Goal: Transaction & Acquisition: Obtain resource

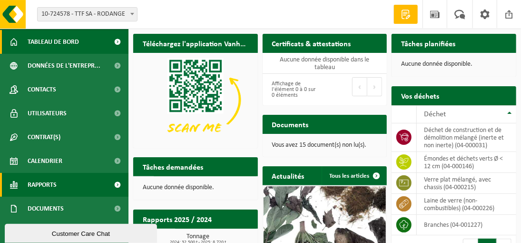
scroll to position [47, 0]
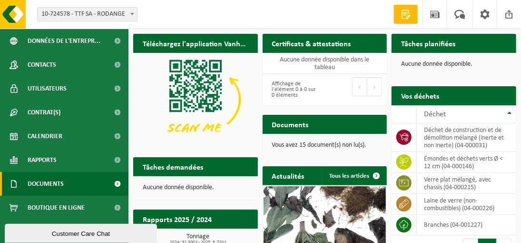
click at [59, 181] on span "Documents" at bounding box center [46, 184] width 36 height 24
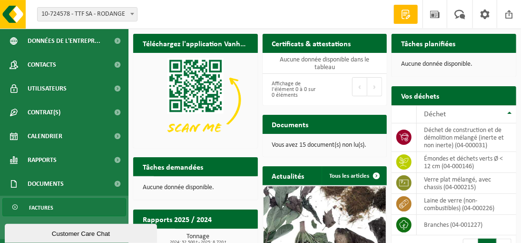
scroll to position [90, 0]
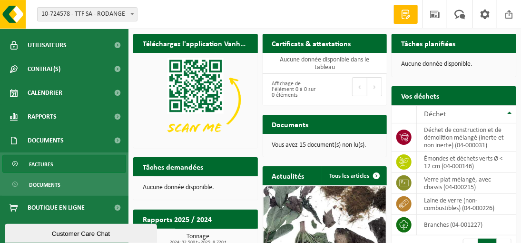
click at [50, 165] on span "Factures" at bounding box center [41, 164] width 24 height 18
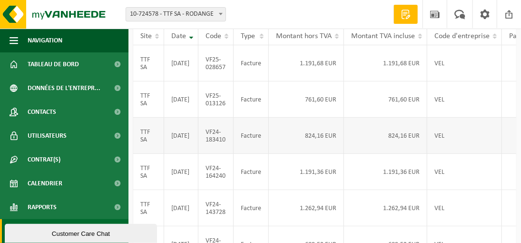
scroll to position [48, 0]
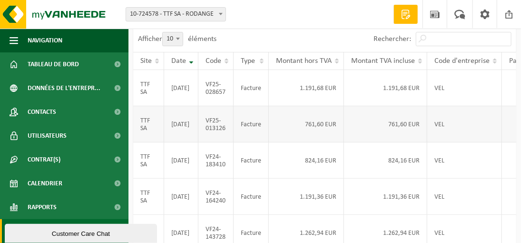
click at [186, 136] on td "2025-01-31" at bounding box center [181, 124] width 34 height 36
click at [246, 136] on td "Facture" at bounding box center [251, 124] width 35 height 36
click at [248, 133] on td "Facture" at bounding box center [251, 124] width 35 height 36
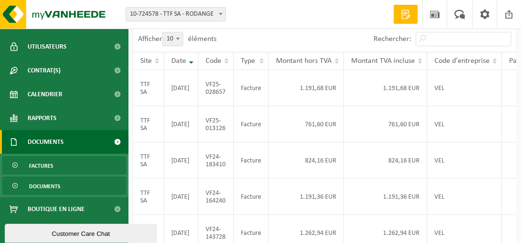
scroll to position [90, 0]
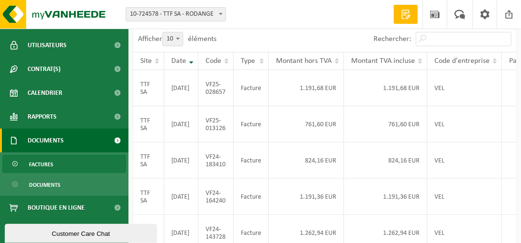
click at [52, 164] on span "Factures" at bounding box center [41, 164] width 24 height 18
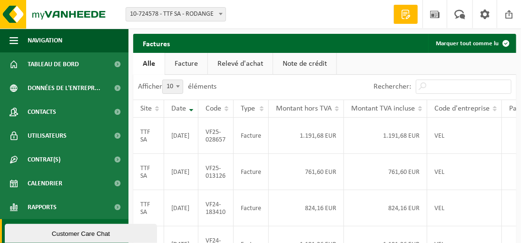
click at [177, 63] on link "Facture" at bounding box center [186, 64] width 42 height 22
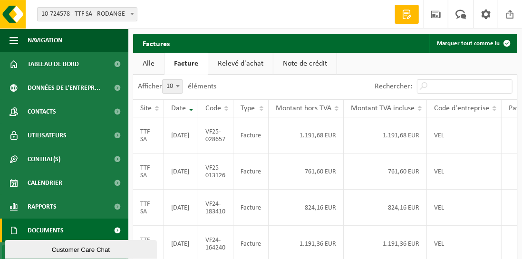
drag, startPoint x: 155, startPoint y: 240, endPoint x: 216, endPoint y: 239, distance: 60.9
click html "Customer Care Chat"
click at [94, 226] on link "Documents" at bounding box center [64, 231] width 128 height 24
drag, startPoint x: 149, startPoint y: 241, endPoint x: 187, endPoint y: 479, distance: 240.5
click html "Customer Care Chat"
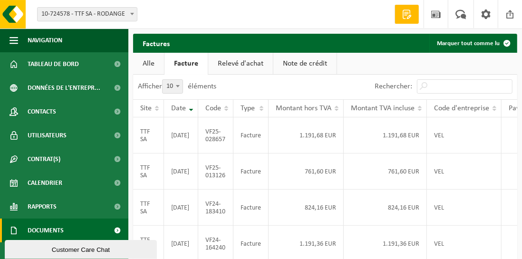
click at [140, 63] on link "Alle" at bounding box center [148, 64] width 31 height 22
click at [250, 141] on td "Facture" at bounding box center [251, 136] width 35 height 36
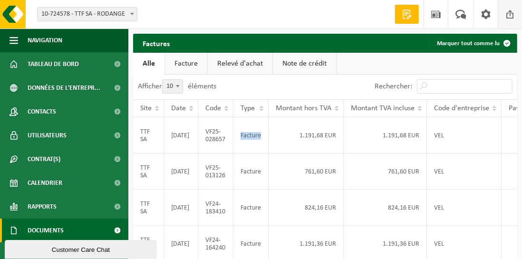
click at [511, 13] on span at bounding box center [510, 14] width 14 height 28
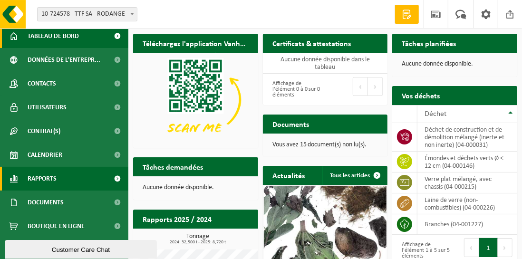
scroll to position [30, 0]
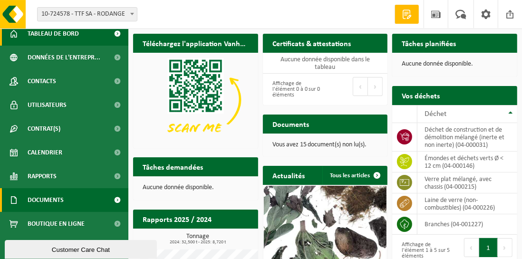
click at [57, 200] on span "Documents" at bounding box center [46, 200] width 36 height 24
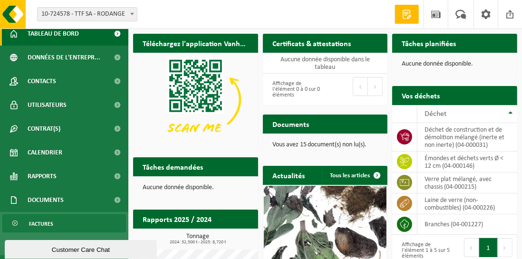
click at [40, 221] on span "Factures" at bounding box center [41, 224] width 24 height 18
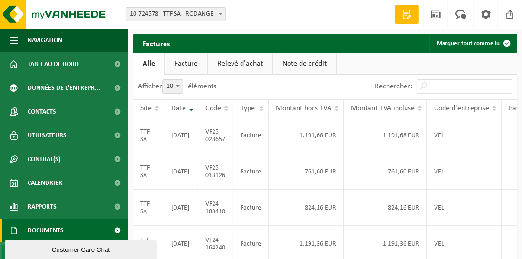
click at [409, 11] on span at bounding box center [407, 15] width 14 height 10
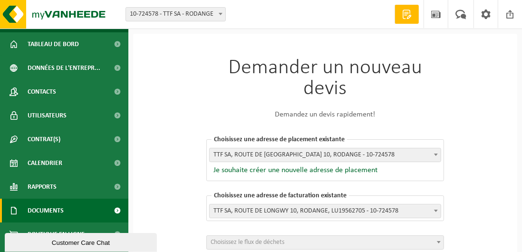
scroll to position [38, 0]
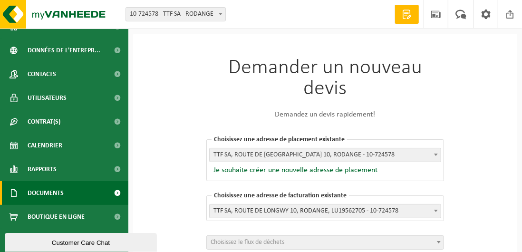
click at [53, 192] on span "Documents" at bounding box center [46, 193] width 36 height 24
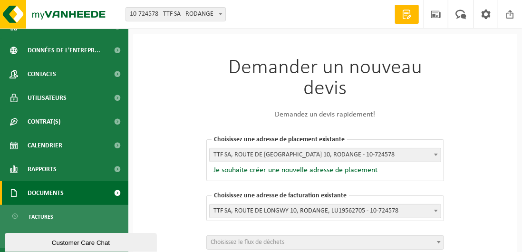
click at [110, 192] on span at bounding box center [117, 193] width 21 height 24
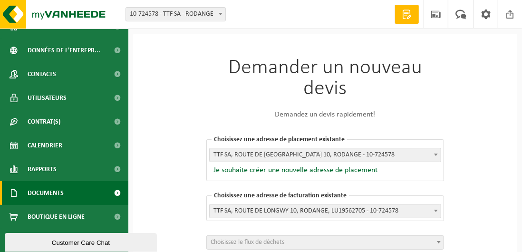
click at [110, 192] on span at bounding box center [117, 193] width 21 height 24
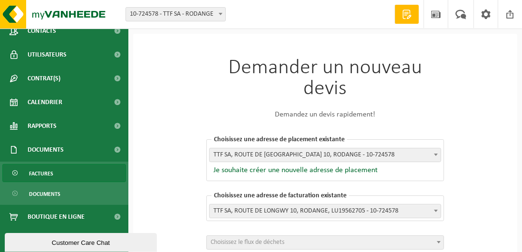
scroll to position [81, 0]
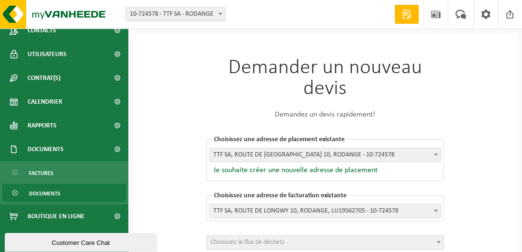
click at [44, 192] on span "Documents" at bounding box center [44, 194] width 31 height 18
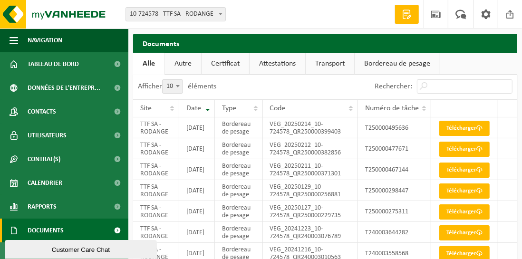
click at [46, 231] on span "Documents" at bounding box center [46, 231] width 36 height 24
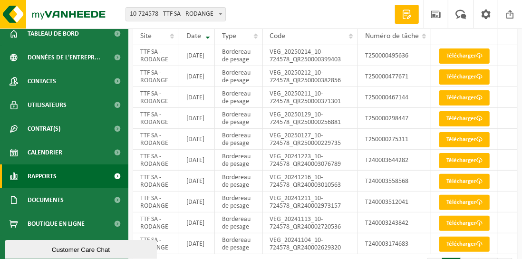
scroll to position [48, 0]
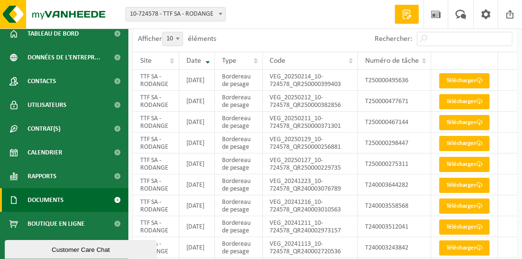
click at [49, 197] on span "Documents" at bounding box center [46, 200] width 36 height 24
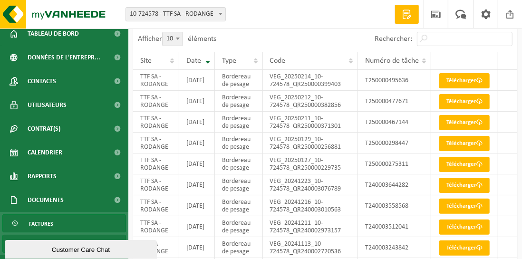
click at [48, 222] on span "Factures" at bounding box center [41, 224] width 24 height 18
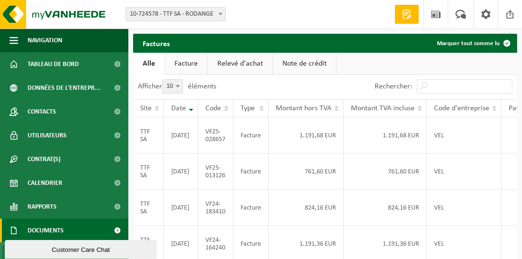
drag, startPoint x: 140, startPoint y: 240, endPoint x: 118, endPoint y: 476, distance: 237.1
click html "Customer Care Chat"
click at [40, 230] on span "Documents" at bounding box center [46, 231] width 36 height 24
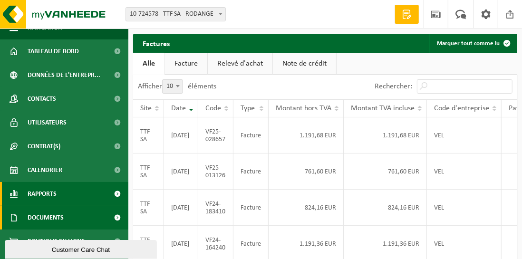
scroll to position [30, 0]
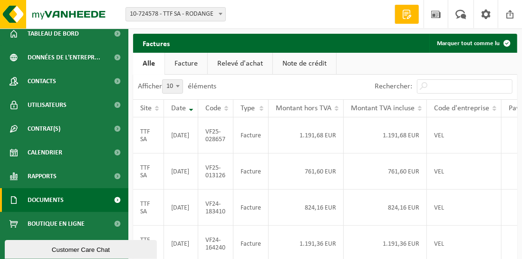
click at [50, 197] on span "Documents" at bounding box center [46, 200] width 36 height 24
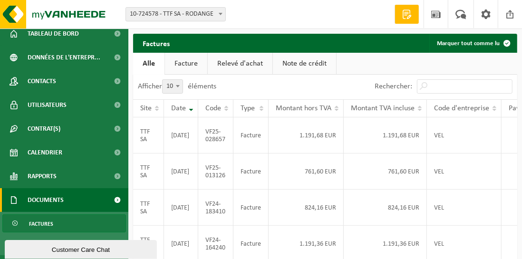
click at [50, 197] on span "Documents" at bounding box center [46, 200] width 36 height 24
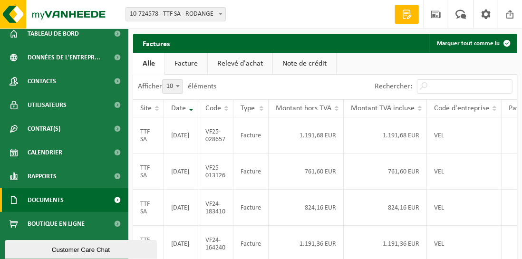
click at [50, 197] on span "Documents" at bounding box center [46, 200] width 36 height 24
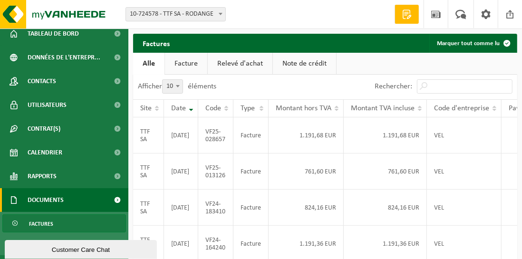
scroll to position [74, 0]
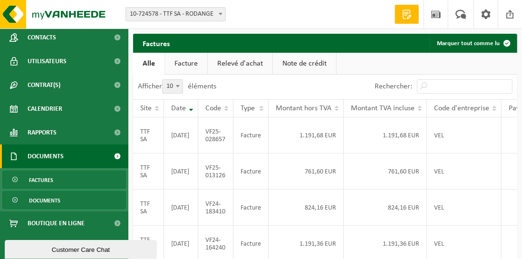
click at [50, 200] on span "Documents" at bounding box center [44, 201] width 31 height 18
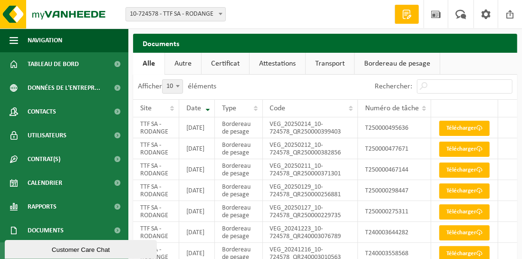
click at [175, 63] on link "Autre" at bounding box center [183, 64] width 36 height 22
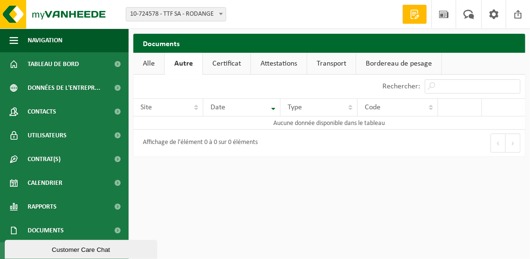
click at [231, 67] on link "Certificat" at bounding box center [227, 64] width 48 height 22
click at [277, 65] on link "Attestations" at bounding box center [278, 64] width 56 height 22
click at [335, 61] on link "Transport" at bounding box center [332, 64] width 49 height 22
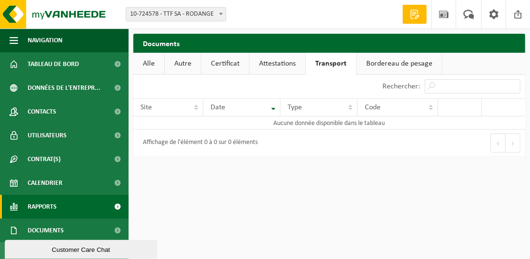
click at [51, 204] on span "Rapports" at bounding box center [42, 207] width 29 height 24
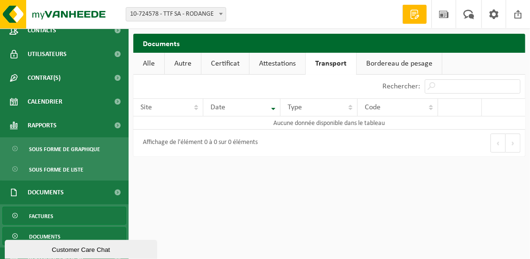
scroll to position [95, 0]
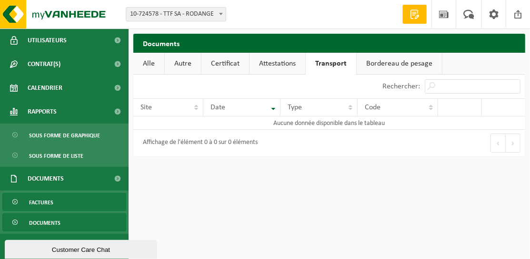
click at [51, 202] on span "Factures" at bounding box center [41, 203] width 24 height 18
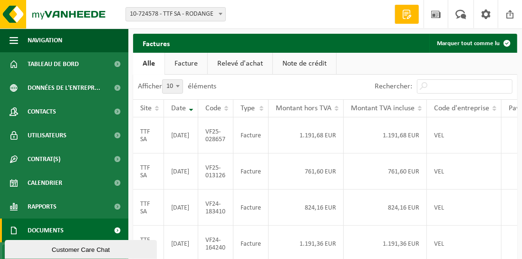
click at [179, 63] on link "Facture" at bounding box center [186, 64] width 42 height 22
click at [147, 138] on td "TTF SA" at bounding box center [148, 136] width 31 height 36
click at [182, 139] on td "2025-02-28" at bounding box center [181, 136] width 34 height 36
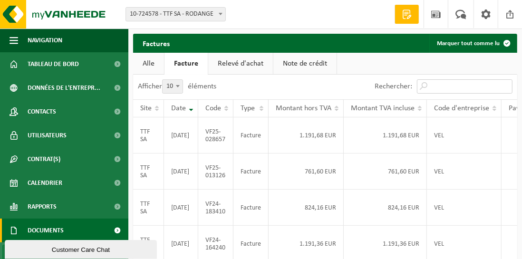
click at [448, 86] on input "Rechercher:" at bounding box center [465, 86] width 96 height 14
type input "facture"
click at [439, 12] on span at bounding box center [436, 14] width 14 height 28
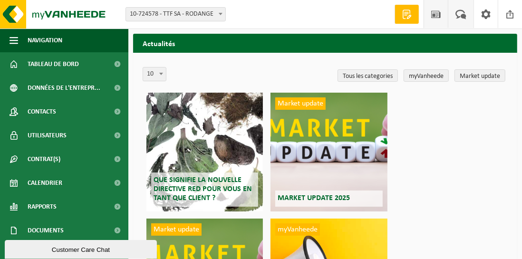
click at [461, 11] on span at bounding box center [461, 14] width 16 height 28
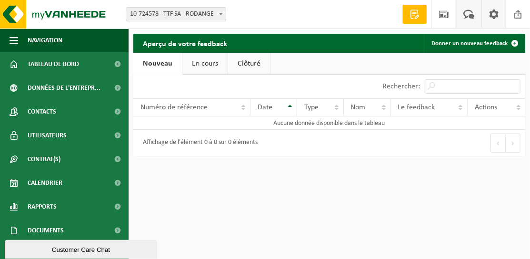
click at [496, 14] on span at bounding box center [493, 14] width 14 height 28
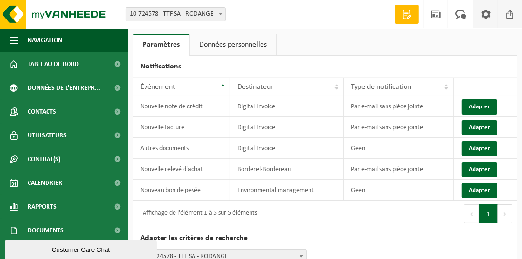
click at [513, 15] on span at bounding box center [510, 14] width 14 height 28
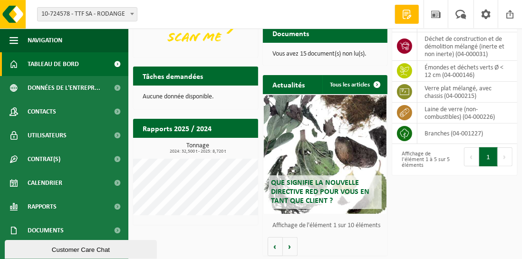
scroll to position [92, 0]
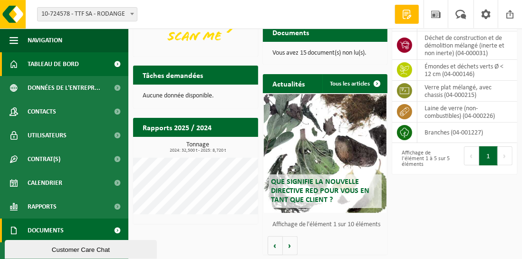
click at [58, 228] on span "Documents" at bounding box center [46, 231] width 36 height 24
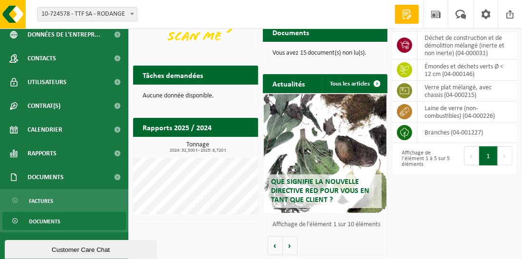
scroll to position [74, 0]
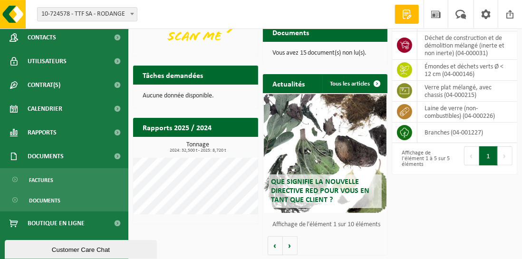
click at [295, 51] on p "Vous avez 15 document(s) non lu(s)." at bounding box center [326, 53] width 106 height 7
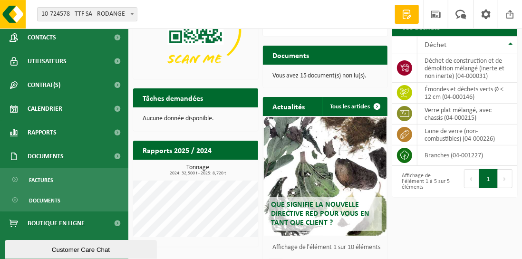
scroll to position [44, 0]
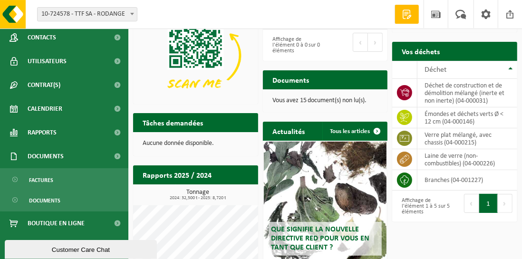
click at [297, 79] on h2 "Documents" at bounding box center [291, 79] width 56 height 19
click at [360, 101] on p "Vous avez 15 document(s) non lu(s)." at bounding box center [326, 101] width 106 height 7
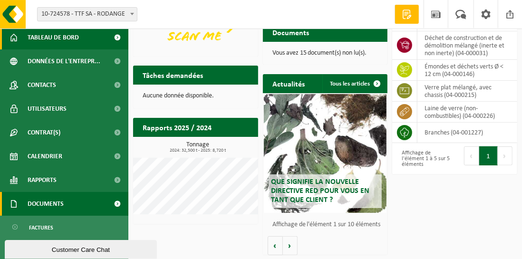
scroll to position [74, 0]
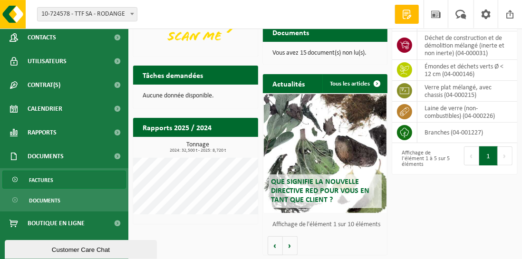
click at [52, 180] on span "Factures" at bounding box center [41, 180] width 24 height 18
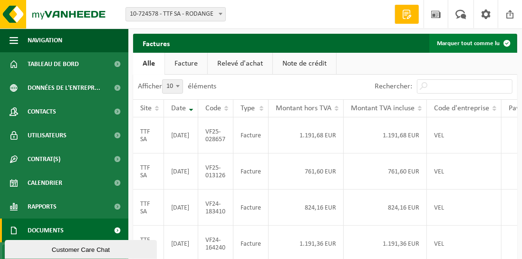
click at [509, 42] on span at bounding box center [507, 43] width 19 height 19
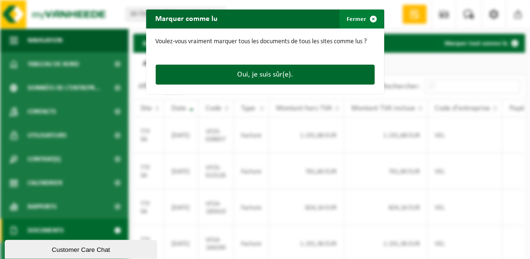
click at [371, 19] on span "button" at bounding box center [373, 19] width 19 height 19
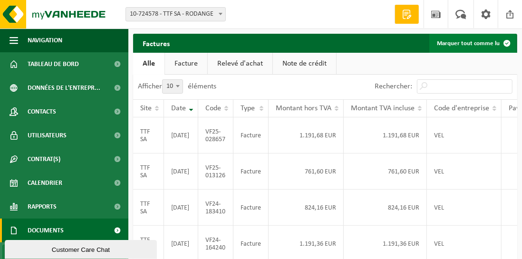
click at [508, 41] on span at bounding box center [507, 43] width 19 height 19
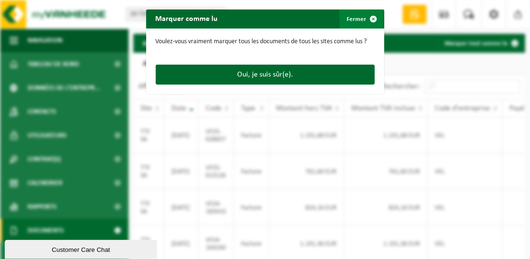
click at [366, 18] on span "button" at bounding box center [373, 19] width 19 height 19
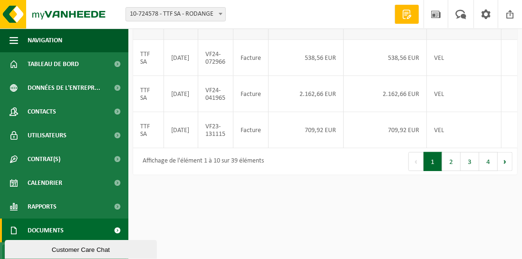
scroll to position [334, 0]
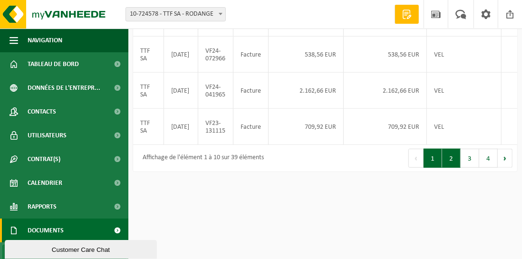
click at [451, 168] on button "2" at bounding box center [451, 158] width 19 height 19
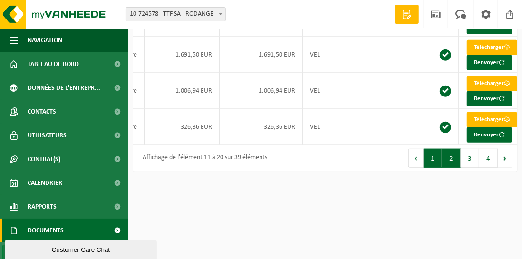
click at [434, 168] on button "1" at bounding box center [433, 158] width 19 height 19
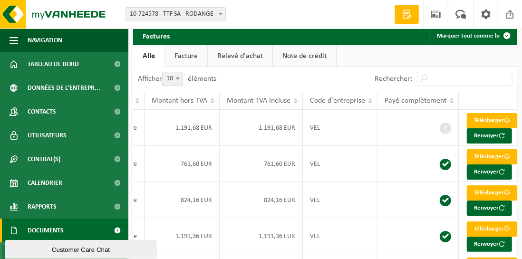
scroll to position [1, 0]
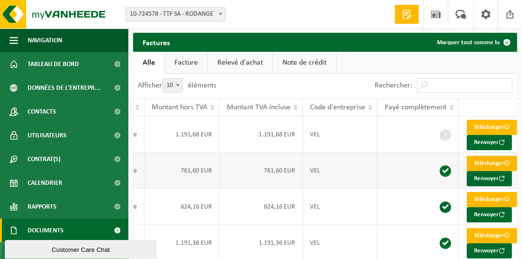
click at [494, 167] on link "Télécharger" at bounding box center [492, 163] width 50 height 15
click at [486, 127] on link "Télécharger" at bounding box center [492, 127] width 50 height 15
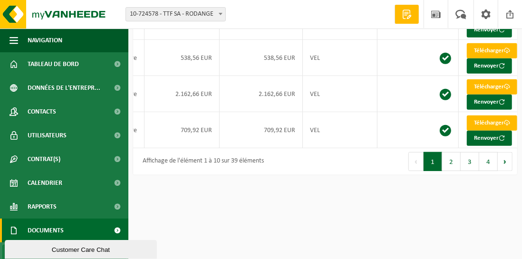
scroll to position [334, 0]
